Goal: Check status: Check status

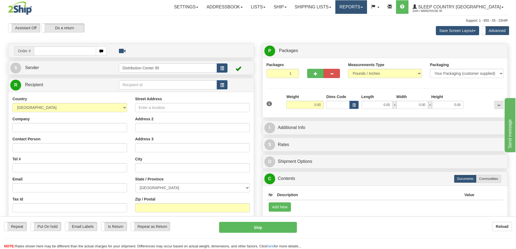
click at [253, 5] on link "Reports" at bounding box center [351, 7] width 32 height 14
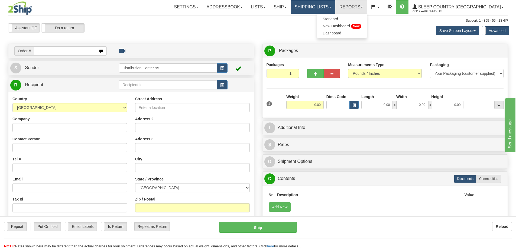
click at [253, 5] on link "Shipping lists" at bounding box center [312, 7] width 45 height 14
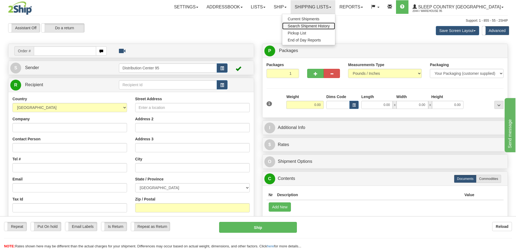
click at [253, 26] on span "Search Shipment History" at bounding box center [308, 26] width 42 height 4
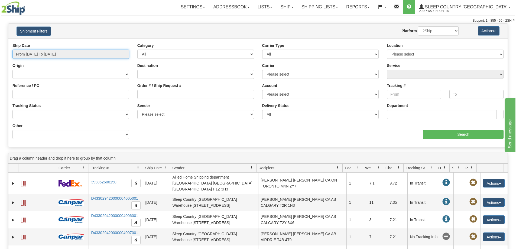
click at [116, 52] on input "From [DATE] To [DATE]" at bounding box center [70, 54] width 117 height 9
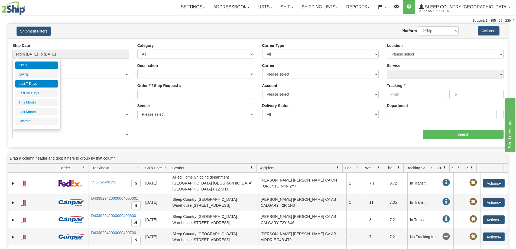
click at [41, 84] on li "Last 7 Days" at bounding box center [36, 83] width 43 height 7
type input "From [DATE] To [DATE]"
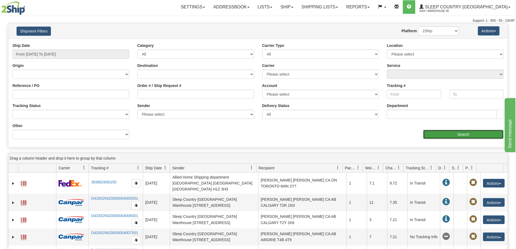
click at [460, 133] on input "Search" at bounding box center [463, 134] width 80 height 9
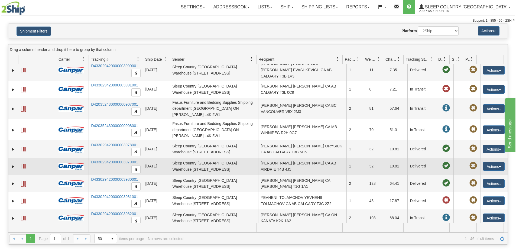
scroll to position [514, 0]
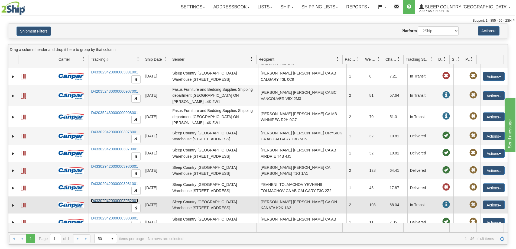
click at [112, 198] on link "D433029420000003982001" at bounding box center [114, 200] width 47 height 4
click at [110, 198] on link "D433029420000003982001" at bounding box center [114, 200] width 47 height 4
click at [108, 198] on link "D433029420000003982001" at bounding box center [114, 200] width 47 height 4
click at [114, 198] on link "D433029420000003982001" at bounding box center [114, 200] width 47 height 4
